Goal: Transaction & Acquisition: Obtain resource

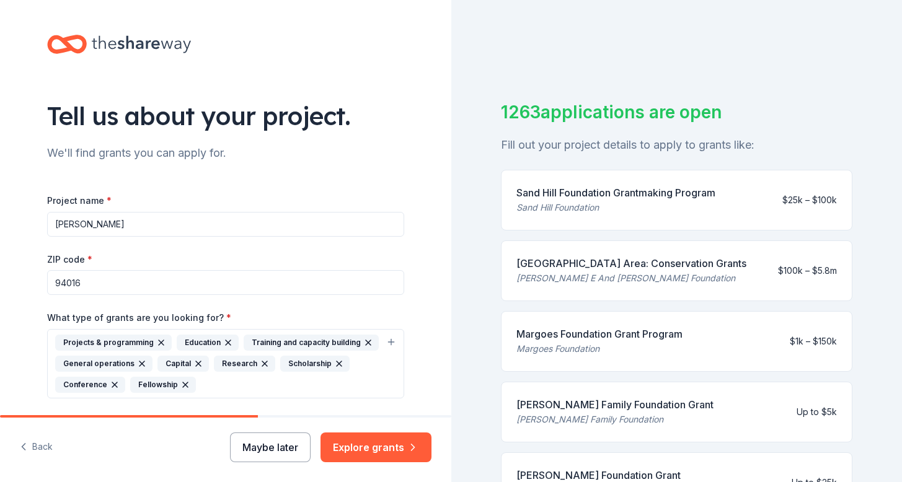
click at [289, 457] on button "Maybe later" at bounding box center [270, 448] width 81 height 30
click at [289, 456] on button "Maybe later" at bounding box center [270, 448] width 81 height 30
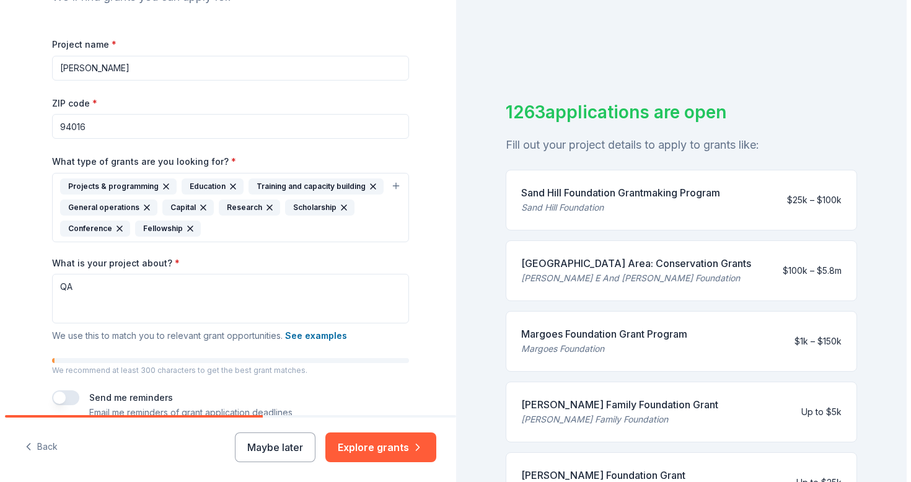
scroll to position [185, 0]
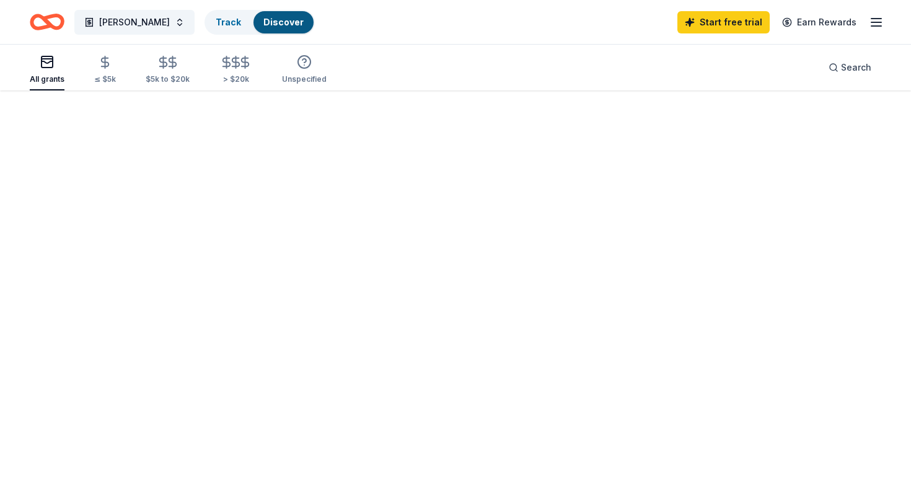
click at [389, 453] on div at bounding box center [455, 286] width 911 height 392
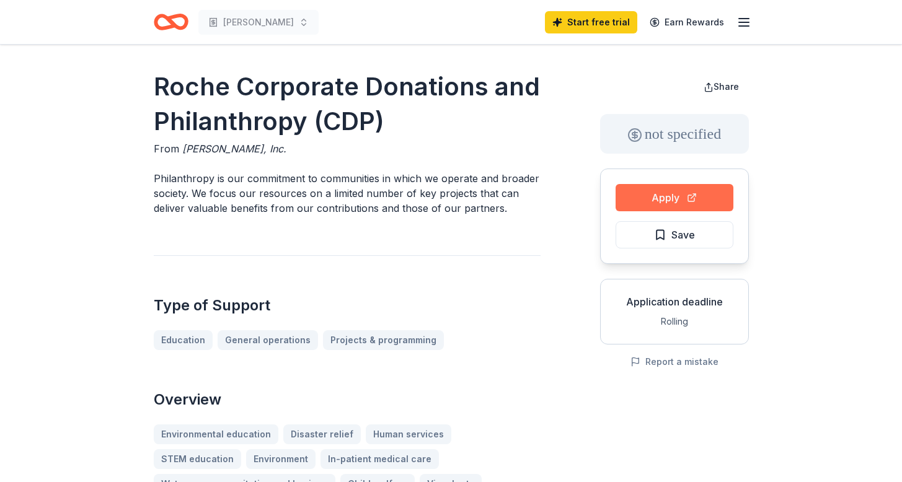
click at [650, 191] on button "Apply" at bounding box center [674, 197] width 118 height 27
